Goal: Use online tool/utility: Use online tool/utility

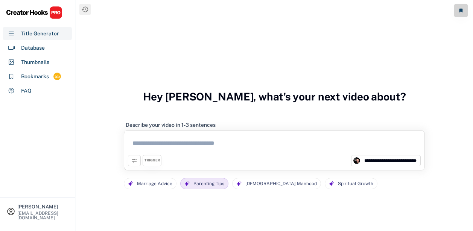
select select "**********"
click at [197, 147] on textarea at bounding box center [274, 144] width 293 height 21
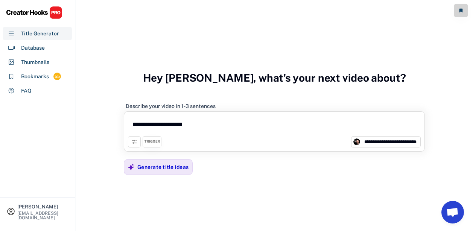
scroll to position [54, 0]
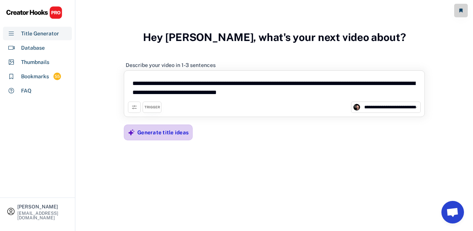
type textarea "**********"
click at [179, 130] on div "Generate title ideas" at bounding box center [162, 132] width 51 height 7
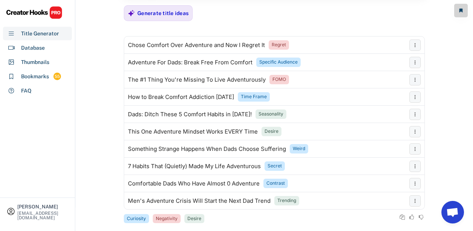
scroll to position [93, 0]
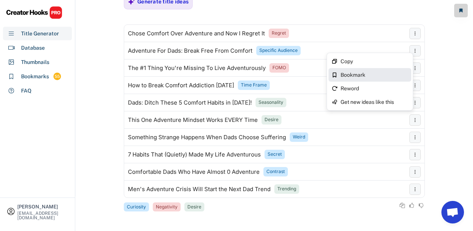
click at [348, 75] on div "Bookmark" at bounding box center [375, 74] width 68 height 5
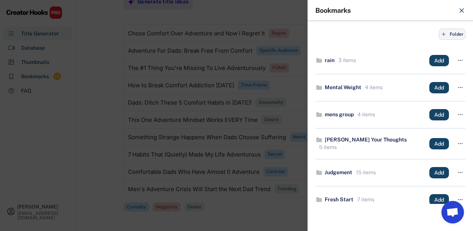
click at [450, 34] on span "Folder" at bounding box center [457, 34] width 14 height 0
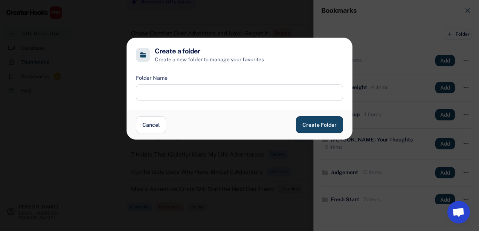
click at [163, 95] on input "input" at bounding box center [239, 92] width 207 height 17
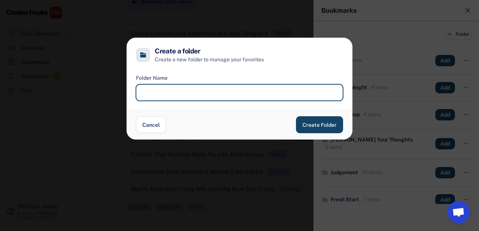
type input "*"
type input "*********"
click at [306, 126] on button "Create Folder" at bounding box center [319, 124] width 47 height 17
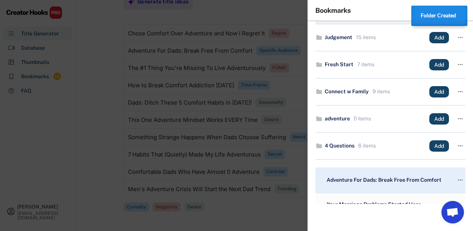
scroll to position [196, 0]
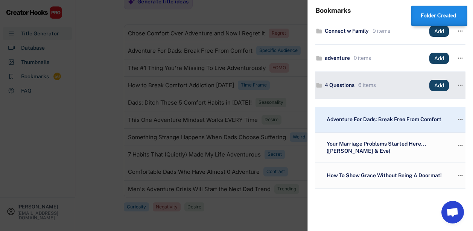
click at [339, 89] on div "4 Questions 6 items Add " at bounding box center [391, 85] width 150 height 27
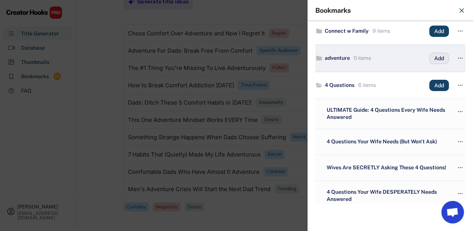
click at [435, 57] on button "Add" at bounding box center [440, 58] width 20 height 11
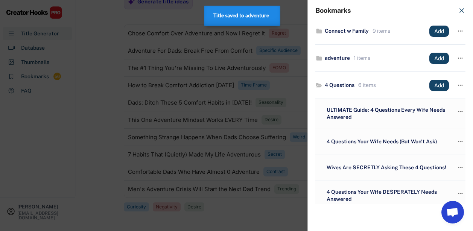
click at [115, 72] on div at bounding box center [236, 115] width 473 height 231
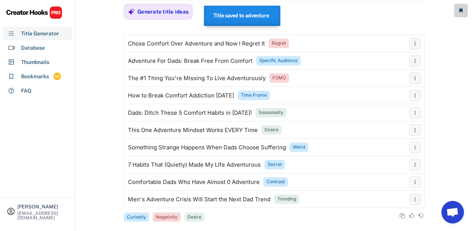
scroll to position [39, 0]
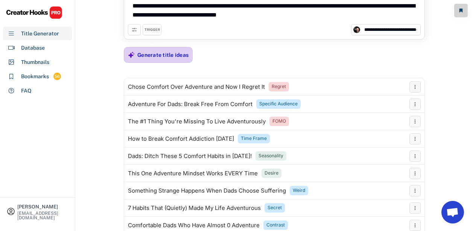
click at [159, 53] on div "Generate title ideas" at bounding box center [162, 55] width 51 height 7
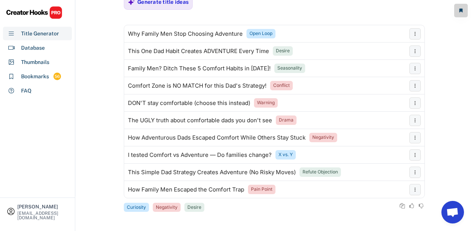
scroll to position [93, 0]
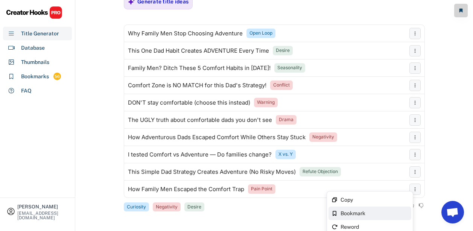
click at [356, 215] on div "Bookmark" at bounding box center [375, 213] width 68 height 5
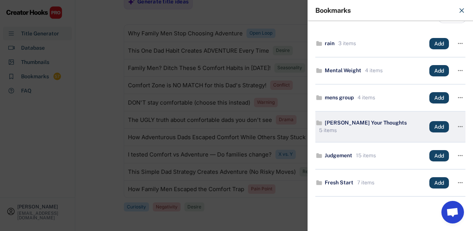
scroll to position [165, 0]
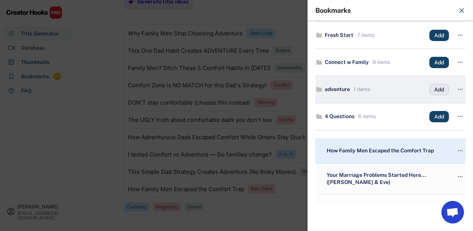
click at [434, 89] on button "Add" at bounding box center [440, 89] width 20 height 11
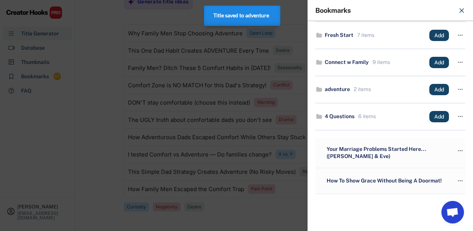
click at [101, 120] on div at bounding box center [236, 115] width 473 height 231
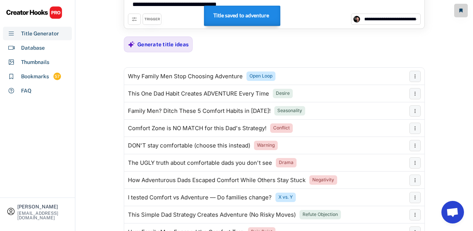
scroll to position [47, 0]
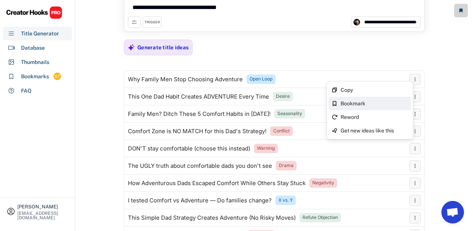
click at [359, 103] on div "Bookmark" at bounding box center [375, 103] width 68 height 5
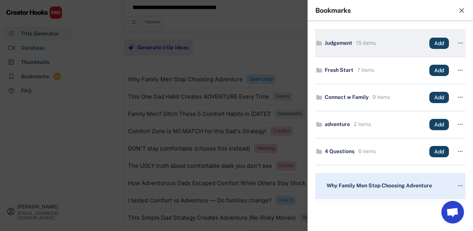
scroll to position [171, 0]
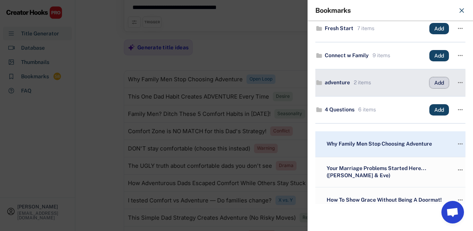
click at [432, 83] on button "Add" at bounding box center [440, 82] width 20 height 11
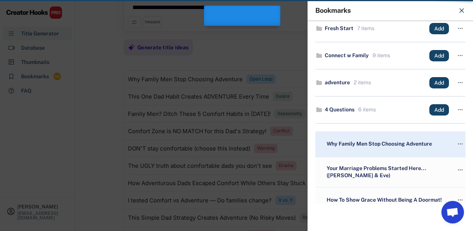
scroll to position [170, 0]
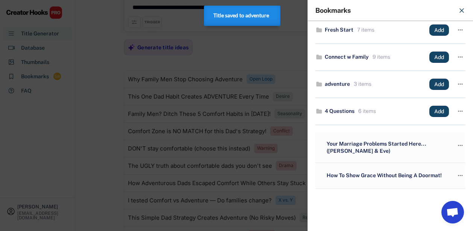
click at [109, 108] on div at bounding box center [236, 115] width 473 height 231
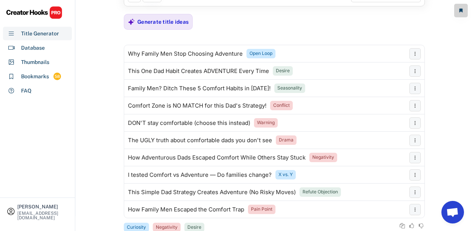
scroll to position [17, 0]
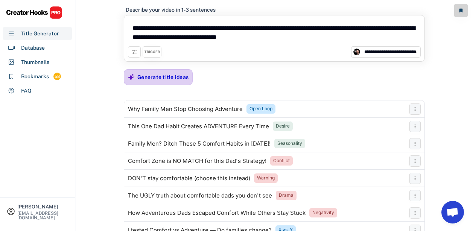
click at [153, 75] on div "Generate title ideas" at bounding box center [162, 77] width 51 height 7
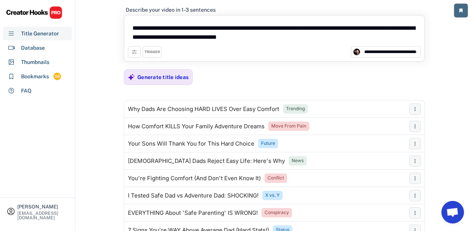
click at [463, 9] on use at bounding box center [461, 11] width 3 height 4
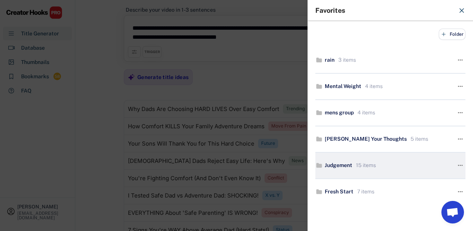
scroll to position [159, 0]
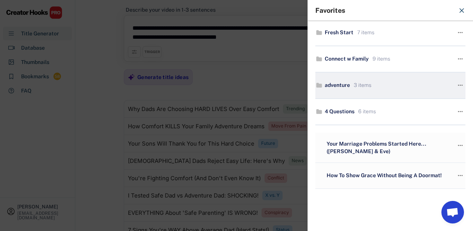
click at [350, 86] on div "adventure" at bounding box center [337, 86] width 25 height 8
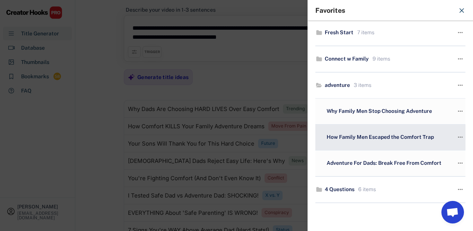
click at [322, 136] on div "How Family Men Escaped the Comfort Trap " at bounding box center [391, 138] width 150 height 26
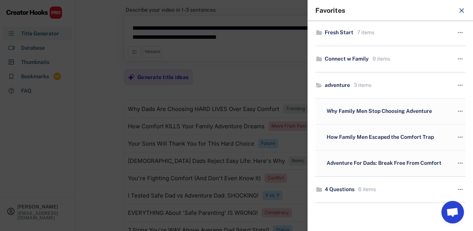
click at [99, 156] on div at bounding box center [236, 115] width 473 height 231
